Goal: Task Accomplishment & Management: Manage account settings

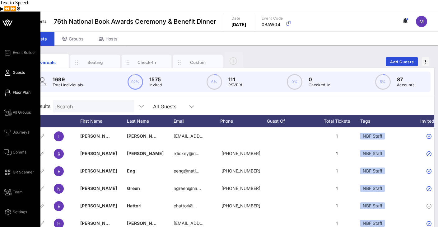
click at [19, 90] on span "Floor Plan" at bounding box center [22, 93] width 18 height 6
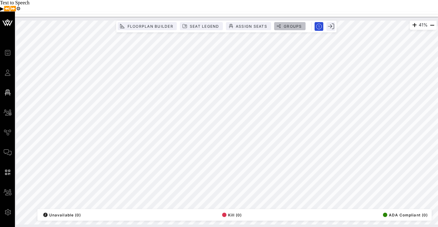
click at [280, 24] on icon "button" at bounding box center [278, 26] width 4 height 4
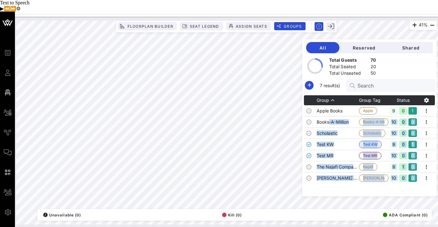
click at [295, 92] on div "41% Floorplan Builder Seat Legend Assign Seats Groups Exit All Reserved Shared …" at bounding box center [226, 123] width 420 height 204
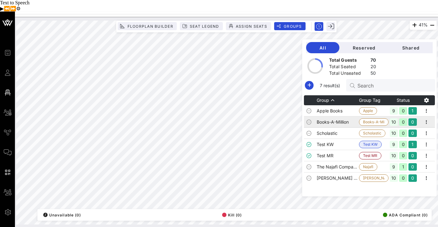
click at [340, 116] on td "Books-A-Million" at bounding box center [337, 121] width 42 height 11
click at [348, 116] on td "Books-A-Million" at bounding box center [337, 121] width 42 height 11
click at [344, 116] on td "Books-A-Million" at bounding box center [337, 121] width 42 height 11
click at [345, 116] on td "Books-A-Million" at bounding box center [337, 121] width 42 height 11
click at [291, 24] on span "Groups" at bounding box center [292, 26] width 19 height 5
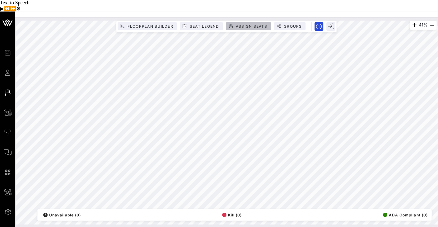
click at [250, 24] on span "Assign Seats" at bounding box center [251, 26] width 32 height 5
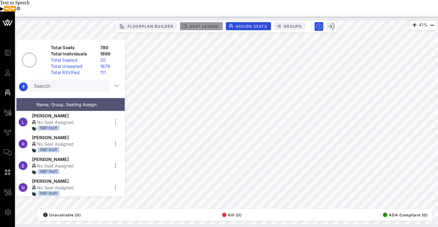
click at [192, 24] on span "Seat Legend" at bounding box center [204, 26] width 30 height 5
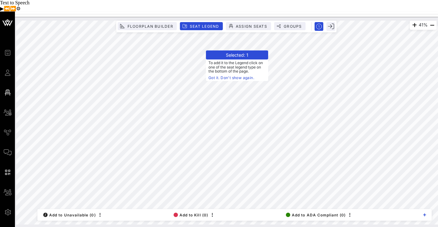
click at [234, 59] on span "To add it to the Legend click on one of the seat legend type on the bottom of t…" at bounding box center [237, 69] width 62 height 21
click at [244, 75] on link "Got it. Don't show again." at bounding box center [236, 78] width 57 height 6
click at [249, 50] on header "Selected: 1" at bounding box center [237, 54] width 62 height 9
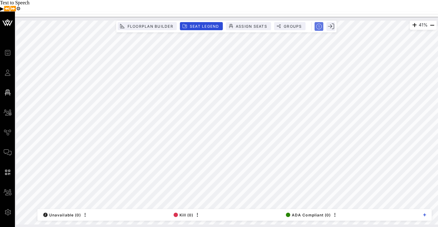
click at [321, 24] on circle "button" at bounding box center [318, 26] width 5 height 5
click at [318, 21] on rect "button" at bounding box center [319, 26] width 11 height 11
click at [318, 24] on icon "button" at bounding box center [319, 27] width 6 height 6
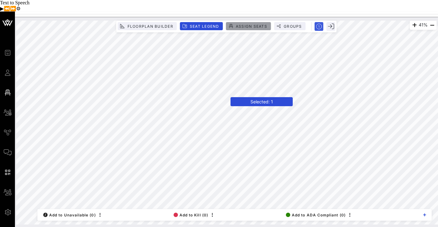
click at [247, 24] on span "Assign Seats" at bounding box center [251, 26] width 32 height 5
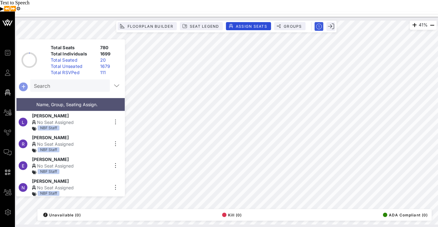
click at [22, 83] on icon "button" at bounding box center [23, 86] width 7 height 7
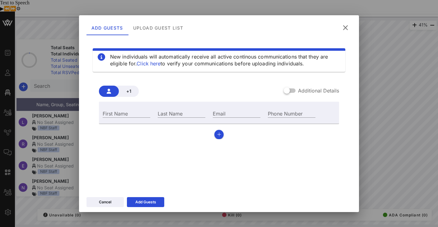
click at [346, 27] on icon at bounding box center [345, 28] width 9 height 8
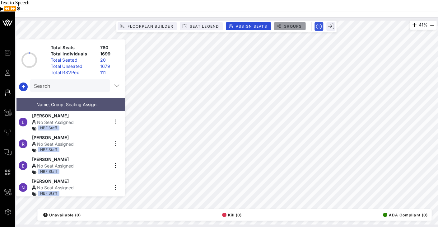
click at [290, 24] on span "Groups" at bounding box center [292, 26] width 19 height 5
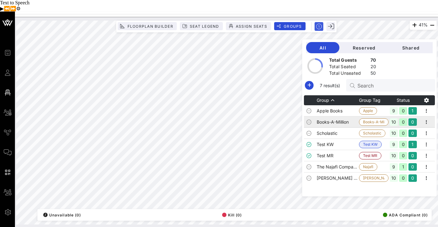
click at [351, 116] on td "Books-A-Million" at bounding box center [337, 121] width 42 height 11
click at [311, 119] on icon at bounding box center [308, 121] width 5 height 5
click at [355, 116] on td "Books-A-Million" at bounding box center [337, 121] width 42 height 11
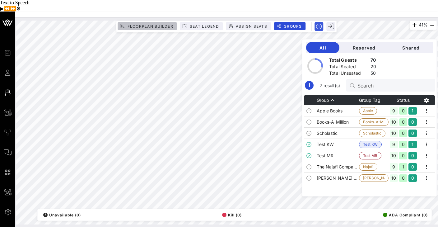
click at [161, 24] on span "Floorplan Builder" at bounding box center [150, 26] width 46 height 5
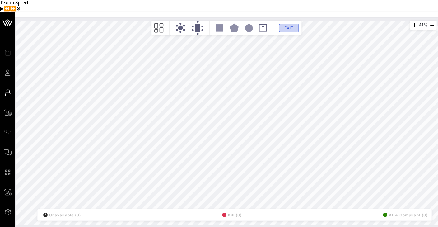
click at [292, 25] on span "Exit" at bounding box center [289, 27] width 12 height 5
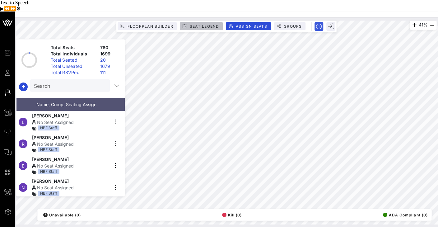
click at [217, 22] on button "Seat Legend" at bounding box center [201, 26] width 43 height 8
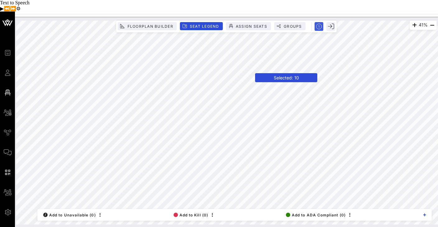
click at [271, 73] on header "Selected: 10" at bounding box center [286, 77] width 62 height 9
click at [258, 24] on span "Assign Seats" at bounding box center [251, 26] width 32 height 5
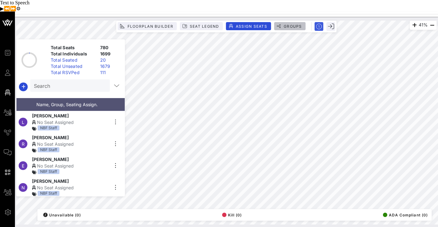
click at [285, 24] on span "Groups" at bounding box center [292, 26] width 19 height 5
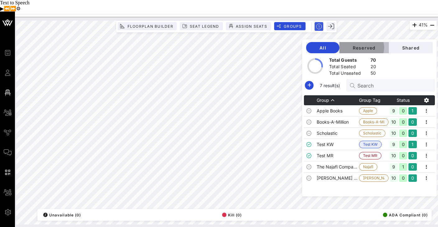
click at [371, 45] on span "Reserved" at bounding box center [363, 47] width 39 height 5
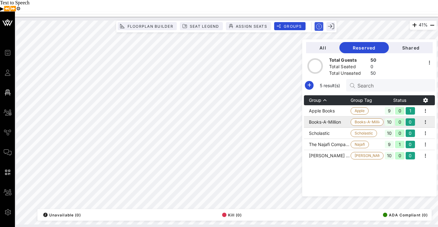
click at [349, 116] on td "Books-A-Million" at bounding box center [327, 121] width 47 height 11
click at [426, 118] on icon "button" at bounding box center [425, 121] width 7 height 7
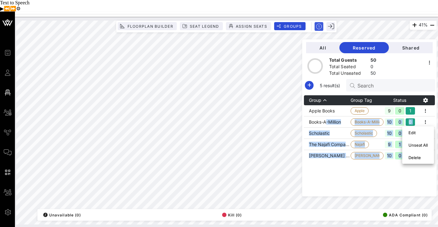
click at [267, 122] on div "41% Floorplan Builder Seat Legend Assign Seats Groups Exit All Reserved Shared …" at bounding box center [226, 123] width 420 height 204
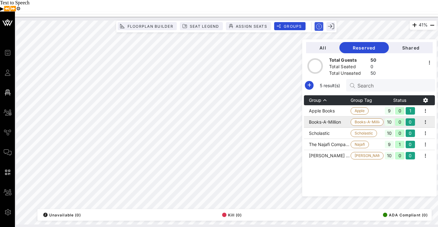
click at [334, 116] on td "Books-A-Million" at bounding box center [327, 121] width 47 height 11
click at [341, 116] on td "Books-A-Million" at bounding box center [327, 121] width 47 height 11
click at [338, 42] on button "All" at bounding box center [322, 47] width 33 height 11
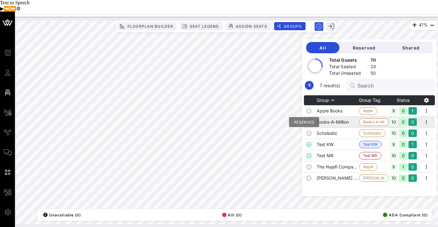
click at [311, 119] on icon at bounding box center [308, 121] width 5 height 5
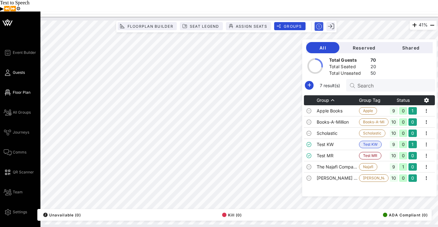
click at [9, 72] on icon at bounding box center [8, 72] width 8 height 1
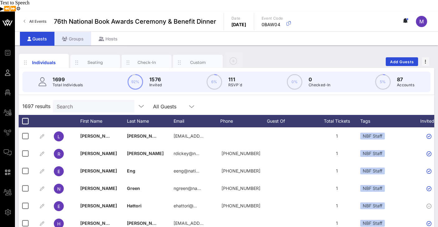
click at [78, 32] on div "Groups" at bounding box center [72, 39] width 37 height 14
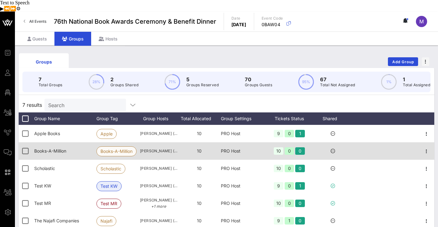
click at [117, 146] on span "Books-A-Million" at bounding box center [116, 150] width 32 height 9
click at [426, 147] on icon "button" at bounding box center [425, 150] width 7 height 7
click at [27, 145] on div at bounding box center [25, 150] width 11 height 11
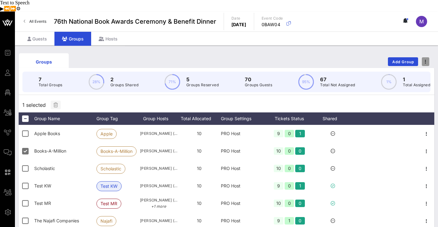
click at [427, 59] on span "button" at bounding box center [425, 61] width 7 height 4
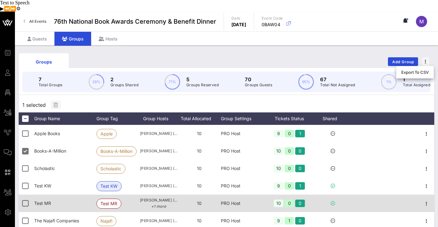
click at [333, 201] on icon at bounding box center [332, 203] width 4 height 4
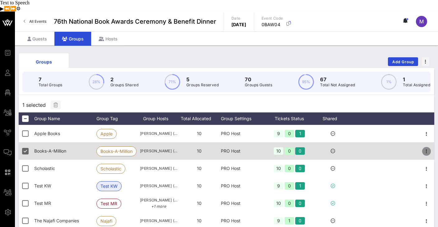
click at [426, 147] on icon "button" at bounding box center [425, 150] width 7 height 7
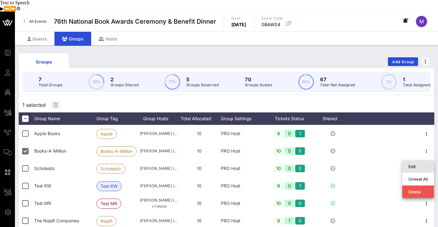
click at [412, 164] on div "Edit" at bounding box center [417, 166] width 19 height 5
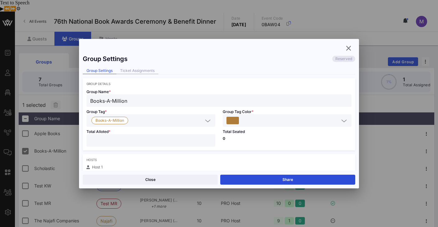
click at [146, 71] on div "Ticket Assignments" at bounding box center [137, 70] width 42 height 7
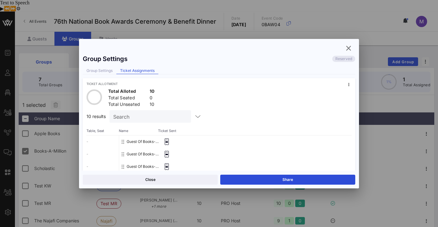
click at [144, 120] on input "Search" at bounding box center [149, 116] width 73 height 8
click at [101, 142] on div "- - - - - - - - - -" at bounding box center [102, 197] width 32 height 124
click at [104, 72] on div "Group Settings" at bounding box center [100, 70] width 34 height 7
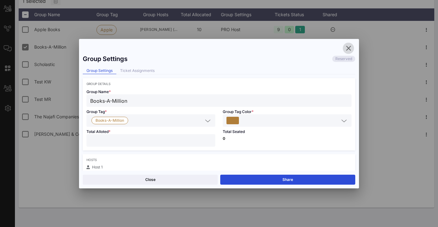
click at [348, 48] on icon "button" at bounding box center [347, 47] width 7 height 7
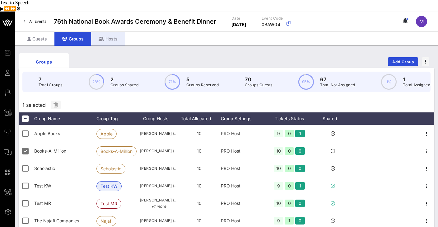
click at [118, 32] on div "Hosts" at bounding box center [108, 39] width 34 height 14
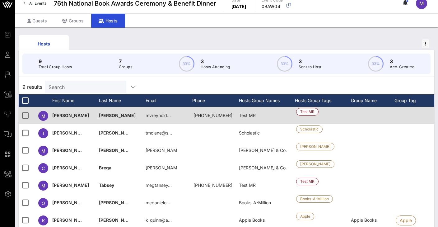
scroll to position [55, 0]
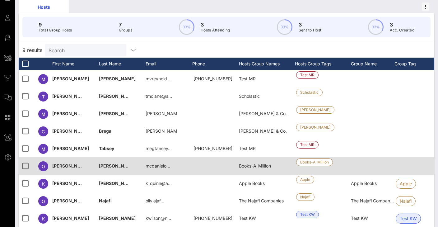
click at [361, 157] on div at bounding box center [373, 165] width 44 height 17
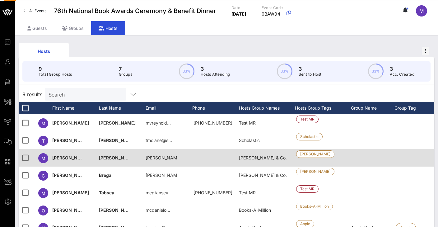
scroll to position [0, 0]
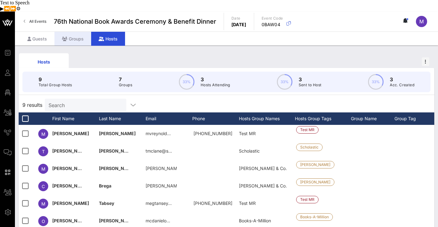
click at [68, 32] on div "Groups" at bounding box center [72, 39] width 37 height 14
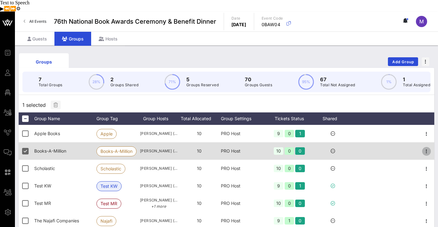
click at [424, 147] on icon "button" at bounding box center [425, 150] width 7 height 7
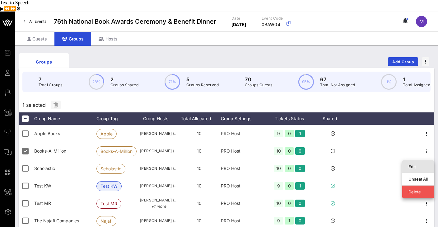
click at [416, 164] on div "Edit" at bounding box center [417, 166] width 19 height 5
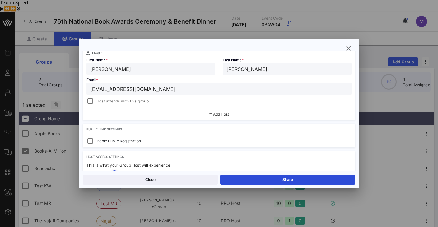
scroll to position [14, 0]
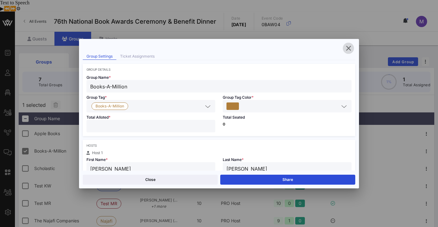
click at [345, 47] on icon "button" at bounding box center [347, 47] width 7 height 7
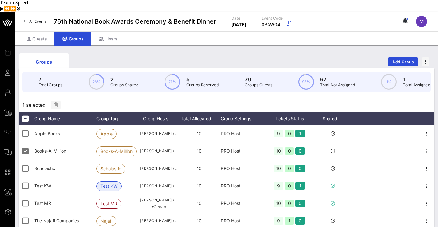
click at [260, 52] on div "Groups Add Group" at bounding box center [226, 62] width 415 height 20
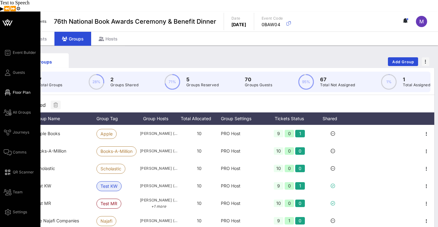
click at [16, 90] on span "Floor Plan" at bounding box center [22, 93] width 18 height 6
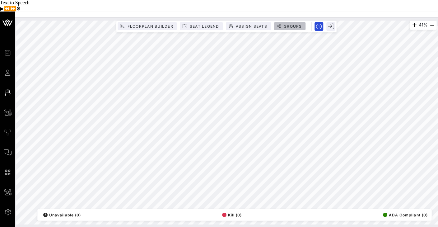
click at [289, 24] on span "Groups" at bounding box center [292, 26] width 19 height 5
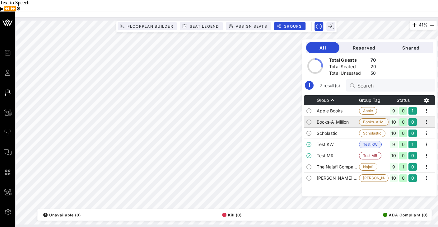
click at [376, 118] on span "Books-A-Million" at bounding box center [373, 121] width 21 height 7
click at [260, 24] on span "Assign Seats" at bounding box center [251, 26] width 32 height 5
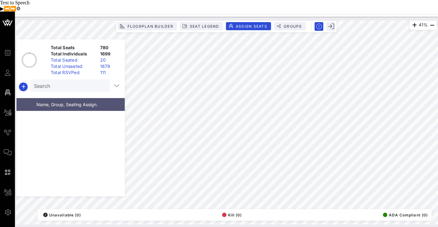
scroll to position [1047, 0]
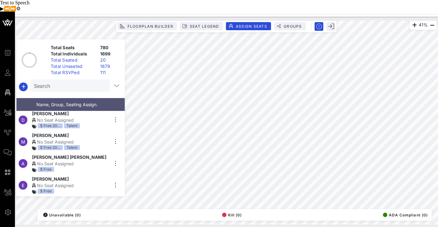
click at [83, 81] on input "Search" at bounding box center [69, 85] width 71 height 8
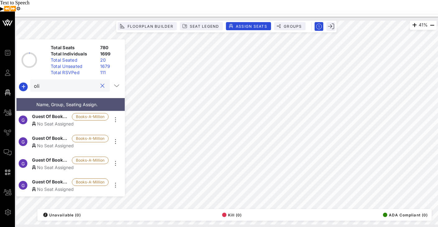
scroll to position [783, 0]
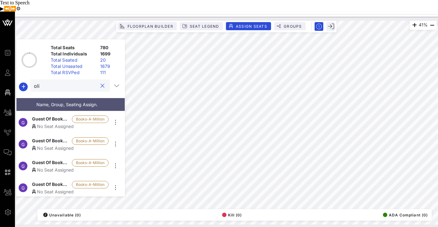
type input "oli"
click at [44, 115] on span "Guest Of Books-A-Million" at bounding box center [50, 118] width 37 height 7
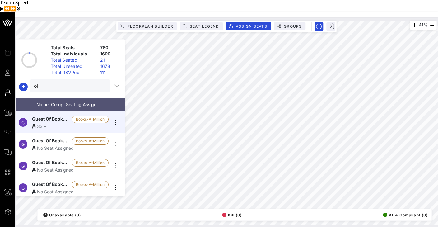
click at [53, 145] on div "No Seat Assigned" at bounding box center [70, 148] width 76 height 7
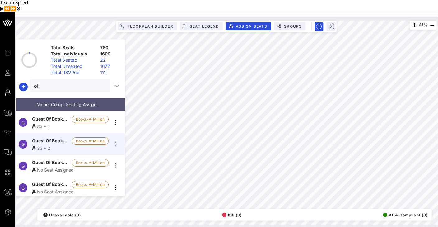
click at [53, 159] on span "Guest Of Books-A-Million" at bounding box center [50, 162] width 37 height 7
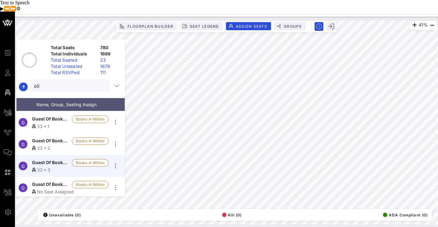
click at [56, 188] on div "No Seat Assigned" at bounding box center [70, 191] width 76 height 7
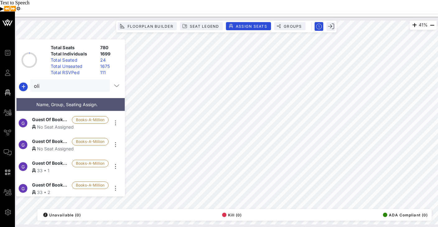
scroll to position [730, 0]
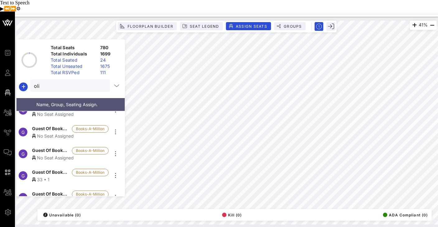
click at [61, 154] on div "No Seat Assigned" at bounding box center [70, 157] width 76 height 7
click at [48, 132] on div "No Seat Assigned" at bounding box center [70, 135] width 76 height 7
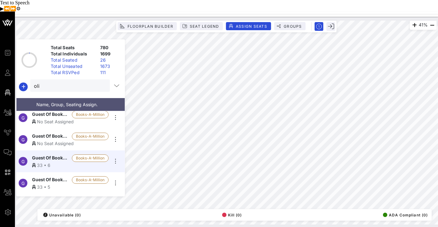
scroll to position [697, 0]
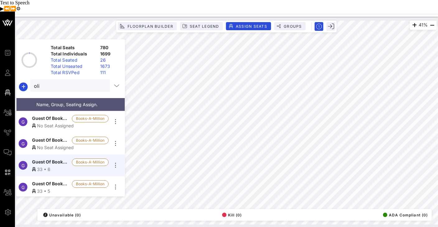
click at [58, 144] on div "No Seat Assigned" at bounding box center [70, 147] width 76 height 7
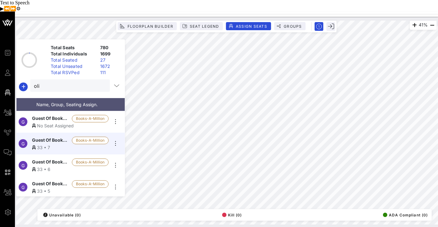
click at [60, 122] on div "No Seat Assigned" at bounding box center [70, 125] width 76 height 7
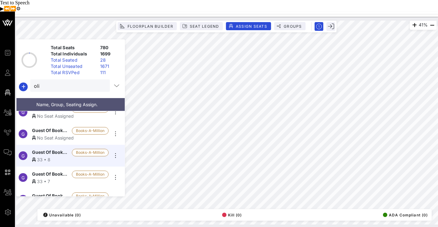
scroll to position [641, 0]
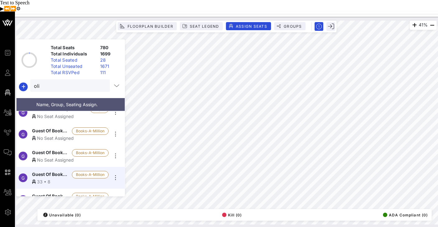
click at [55, 156] on div "No Seat Assigned" at bounding box center [70, 159] width 76 height 7
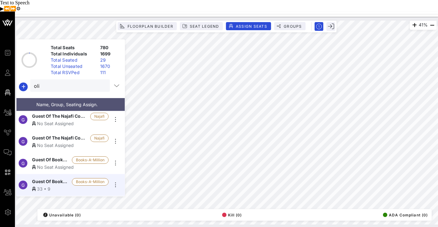
click at [57, 156] on span "Guest Of Books-A-Million" at bounding box center [50, 159] width 37 height 7
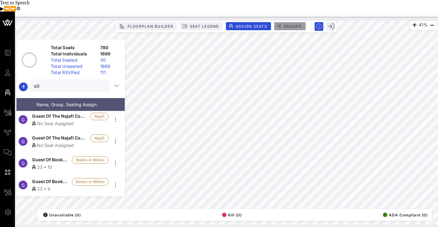
click at [293, 24] on span "Groups" at bounding box center [292, 26] width 19 height 5
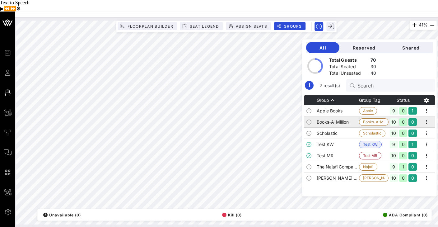
click at [351, 116] on td "Books-A-Million" at bounding box center [337, 121] width 42 height 11
click at [428, 118] on icon "button" at bounding box center [425, 121] width 7 height 7
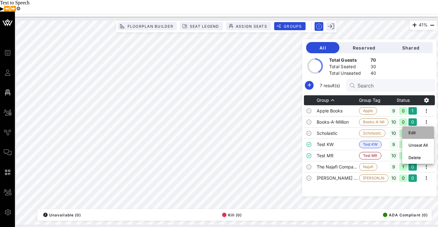
click at [413, 130] on div "Edit" at bounding box center [417, 132] width 19 height 5
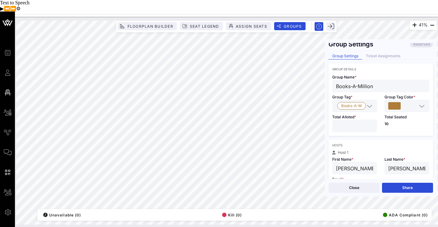
scroll to position [0, 0]
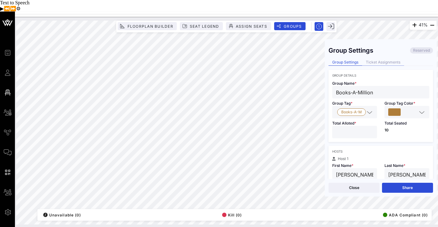
click at [389, 59] on div "Ticket Assignments" at bounding box center [383, 62] width 42 height 7
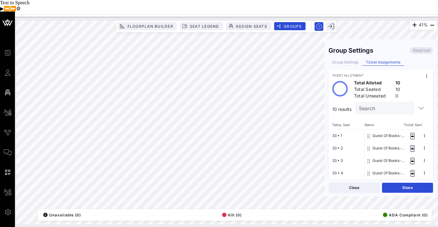
click at [337, 129] on button "33 • 1" at bounding box center [337, 135] width 10 height 12
click at [424, 131] on button at bounding box center [423, 135] width 9 height 9
click at [419, 81] on div "Total Alloted 10 Total Seated 10 Total Unseated 0" at bounding box center [380, 89] width 97 height 17
click at [332, 126] on div "Ticket Allotment Total Alloted 10 Total Seated 10 Total Unseated 0 10 results S…" at bounding box center [380, 167] width 104 height 194
click at [338, 59] on div "Group Settings" at bounding box center [345, 62] width 34 height 7
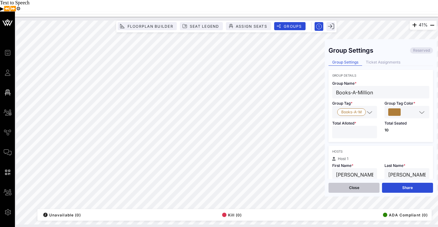
click at [353, 182] on button "Close" at bounding box center [353, 187] width 51 height 10
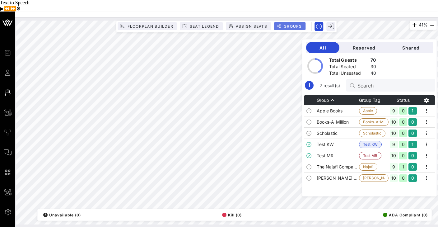
click at [292, 24] on span "Groups" at bounding box center [292, 26] width 19 height 5
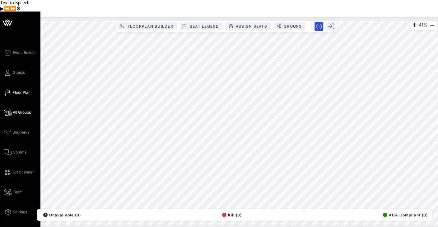
click at [17, 108] on link "All Groups" at bounding box center [17, 111] width 27 height 7
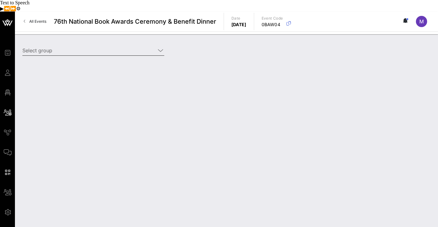
click at [122, 45] on input "Select group" at bounding box center [88, 50] width 133 height 10
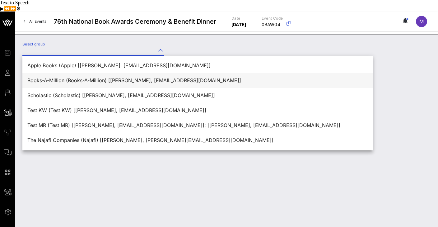
click at [78, 77] on div "Books-A-Million (Books-A-Million) [[PERSON_NAME], [EMAIL_ADDRESS][DOMAIN_NAME]]" at bounding box center [197, 80] width 340 height 6
type input "Books-A-Million (Books-A-Million) [[PERSON_NAME], [EMAIL_ADDRESS][DOMAIN_NAME]]"
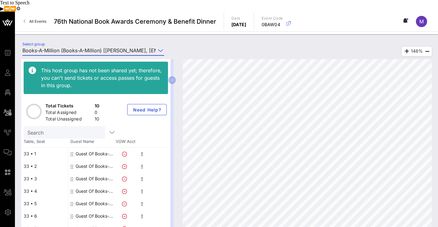
click at [27, 147] on div "33 • 1" at bounding box center [44, 153] width 47 height 12
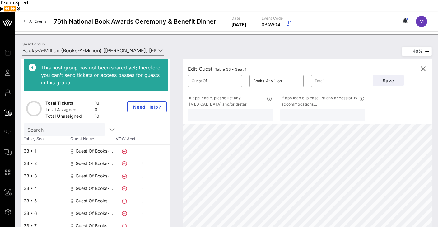
scroll to position [39, 0]
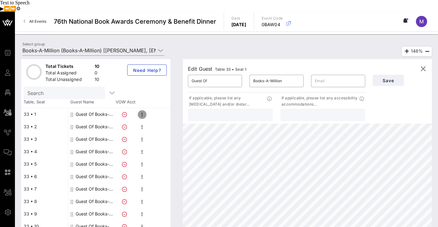
click at [142, 111] on icon "button" at bounding box center [141, 114] width 7 height 7
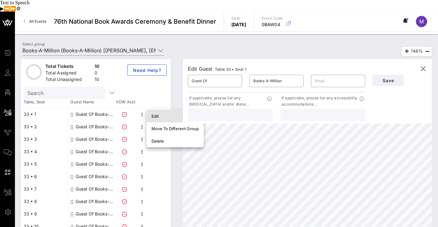
click at [163, 113] on div "Edit" at bounding box center [174, 115] width 47 height 5
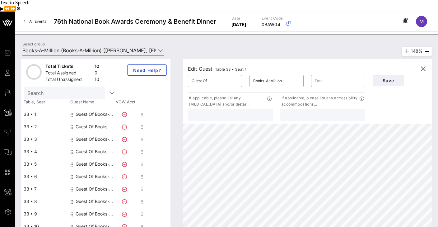
click at [35, 108] on div "33 • 1" at bounding box center [44, 114] width 47 height 12
click at [25, 108] on div "33 • 1" at bounding box center [44, 114] width 47 height 12
click at [421, 65] on icon "button" at bounding box center [422, 68] width 7 height 7
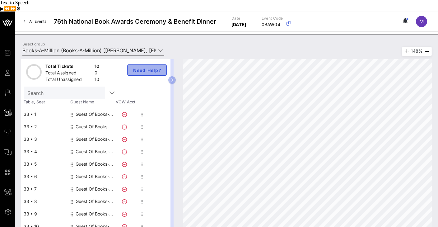
click at [150, 67] on span "Need Help?" at bounding box center [146, 69] width 29 height 5
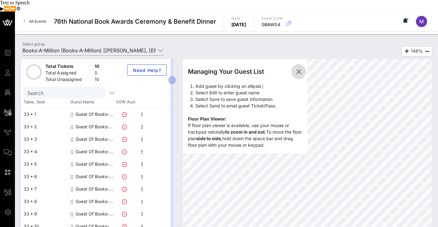
click at [297, 68] on icon "button" at bounding box center [298, 71] width 7 height 7
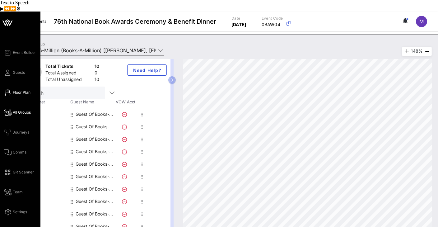
click at [18, 90] on span "Floor Plan" at bounding box center [22, 93] width 18 height 6
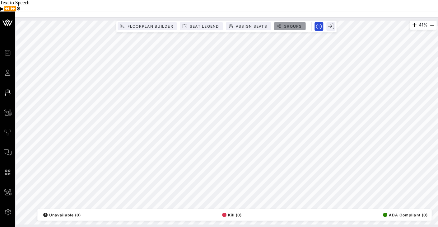
click at [283, 24] on span "Groups" at bounding box center [292, 26] width 19 height 5
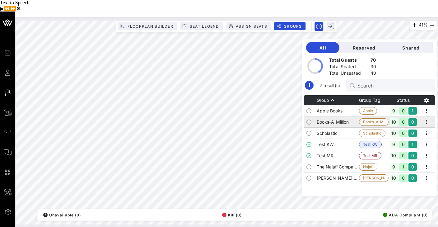
click at [378, 118] on span "Books-A-Million" at bounding box center [373, 121] width 21 height 7
click at [260, 24] on span "Assign Seats" at bounding box center [251, 26] width 32 height 5
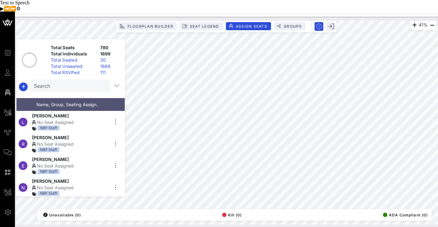
click at [73, 81] on input "Search" at bounding box center [69, 85] width 71 height 8
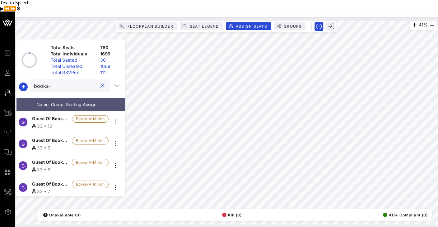
type input "books-"
click at [104, 115] on span "Books-A-Million" at bounding box center [90, 118] width 37 height 7
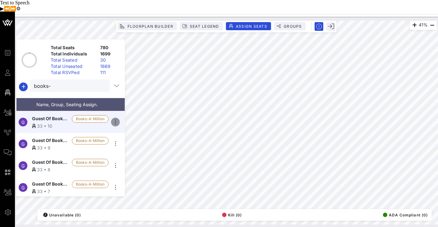
click at [117, 118] on icon "button" at bounding box center [115, 121] width 7 height 7
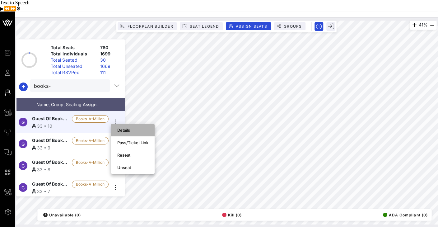
click at [129, 127] on div "Details" at bounding box center [132, 129] width 31 height 5
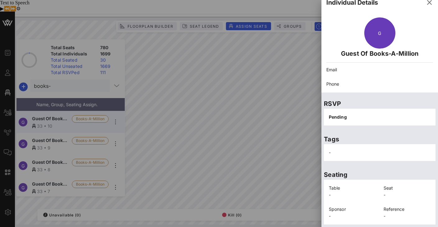
scroll to position [0, 0]
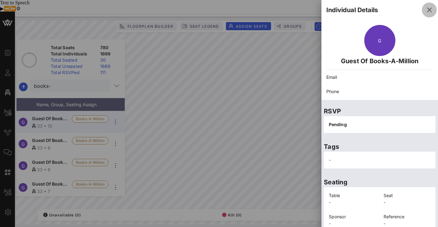
click at [425, 10] on icon "button" at bounding box center [428, 9] width 7 height 7
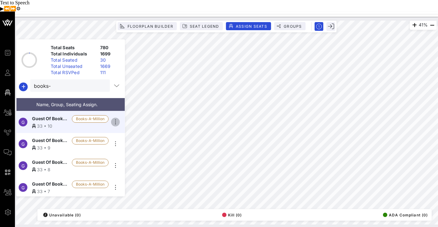
click at [115, 118] on icon "button" at bounding box center [115, 121] width 7 height 7
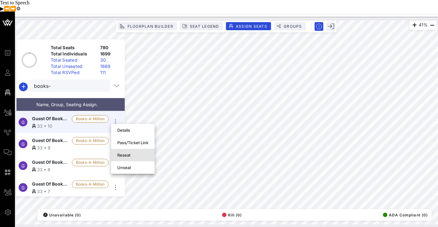
click at [134, 152] on div "Reseat" at bounding box center [132, 154] width 31 height 5
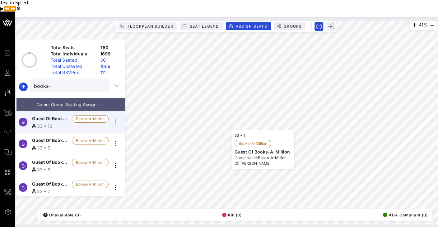
scroll to position [130, 0]
